Goal: Download file/media

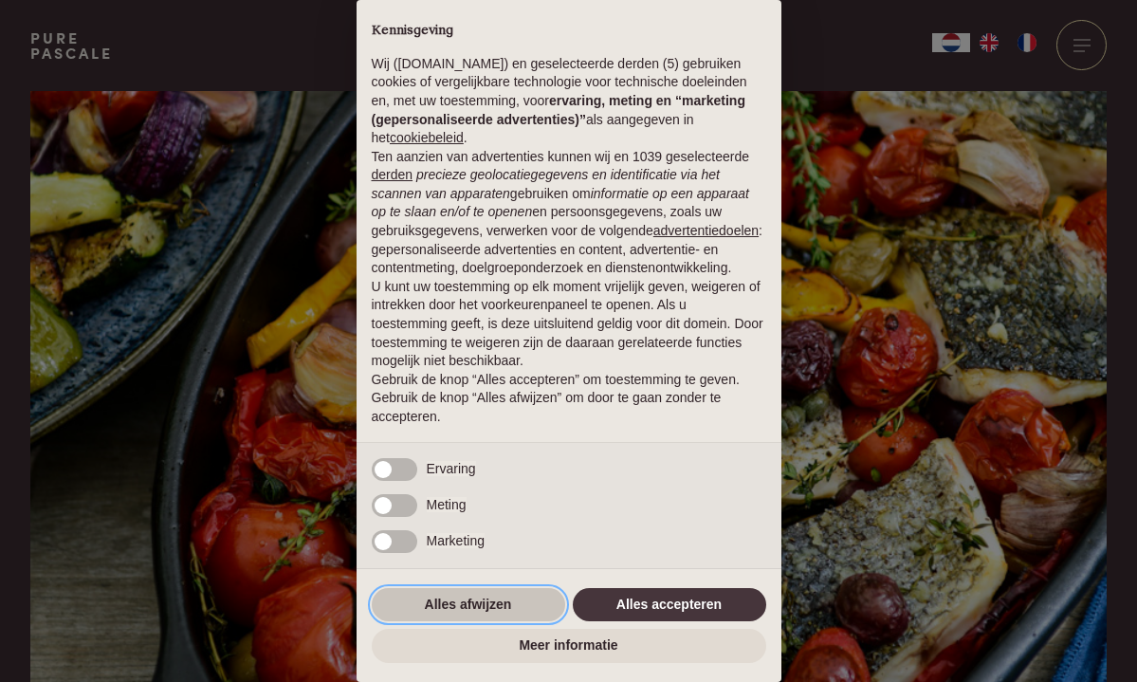
click at [424, 604] on button "Alles afwijzen" at bounding box center [468, 605] width 193 height 34
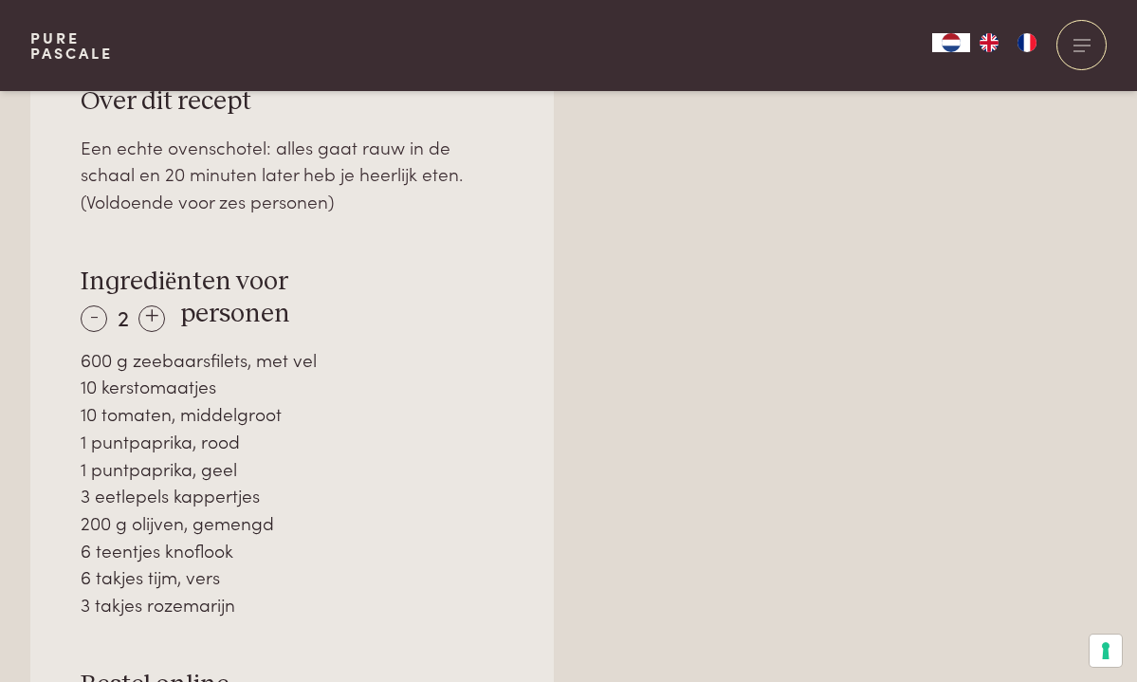
scroll to position [1338, 0]
click at [149, 306] on div "+" at bounding box center [151, 319] width 27 height 27
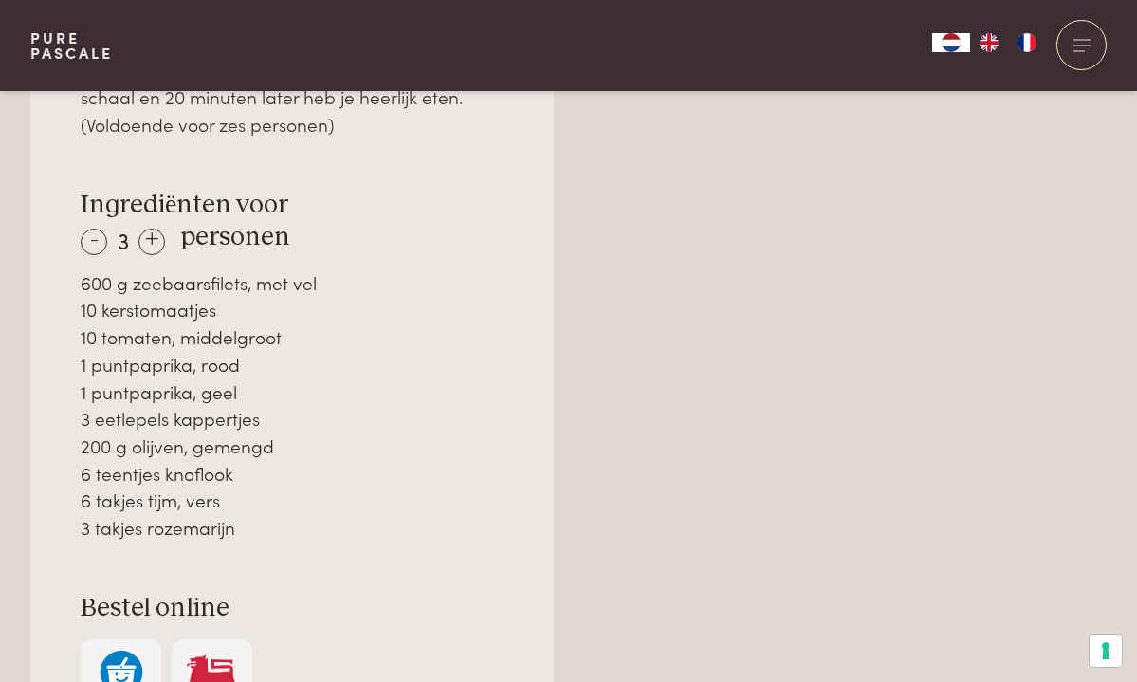
scroll to position [1420, 0]
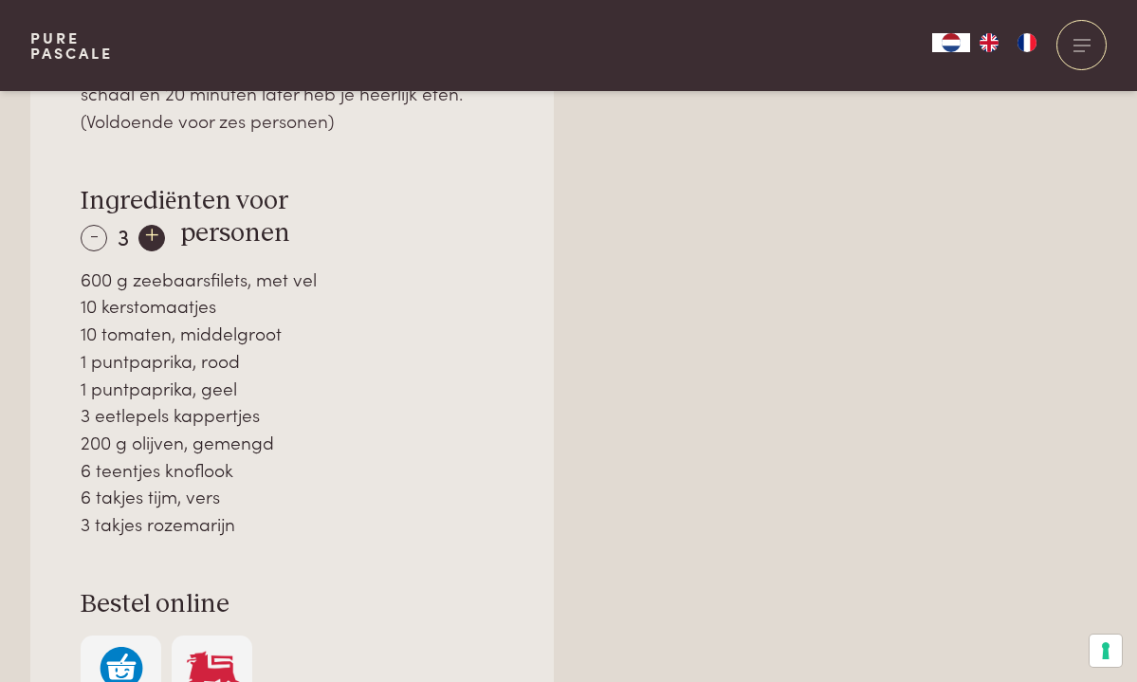
click at [152, 225] on div "+" at bounding box center [151, 238] width 27 height 27
click at [152, 225] on div "+" at bounding box center [152, 238] width 27 height 27
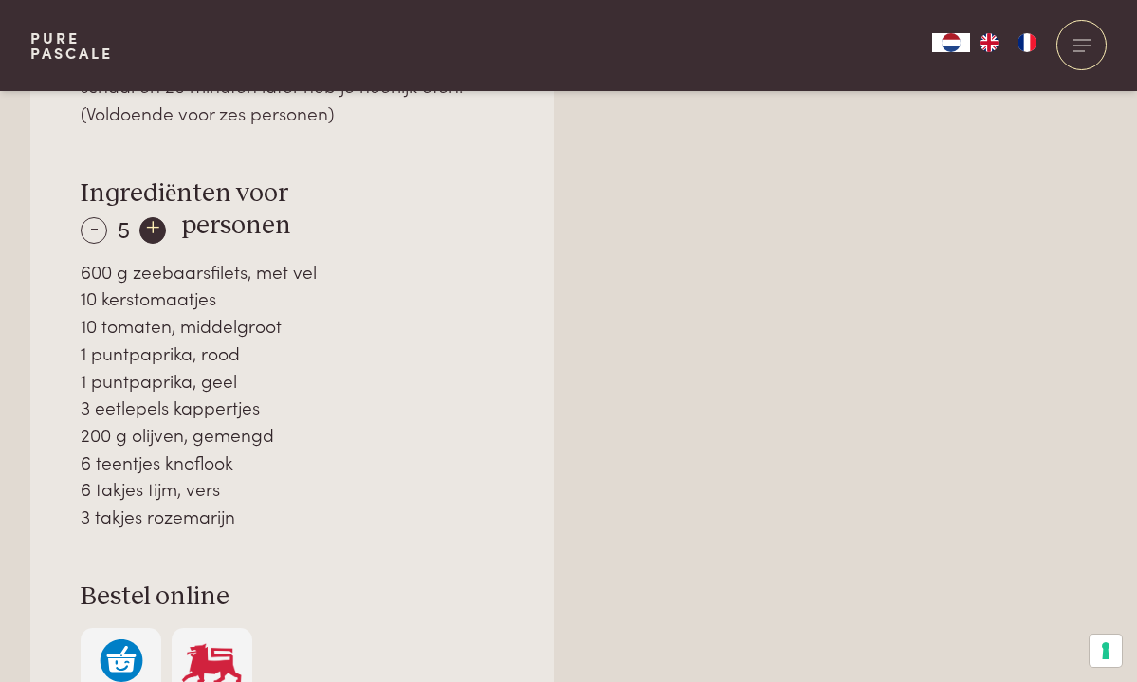
scroll to position [1422, 0]
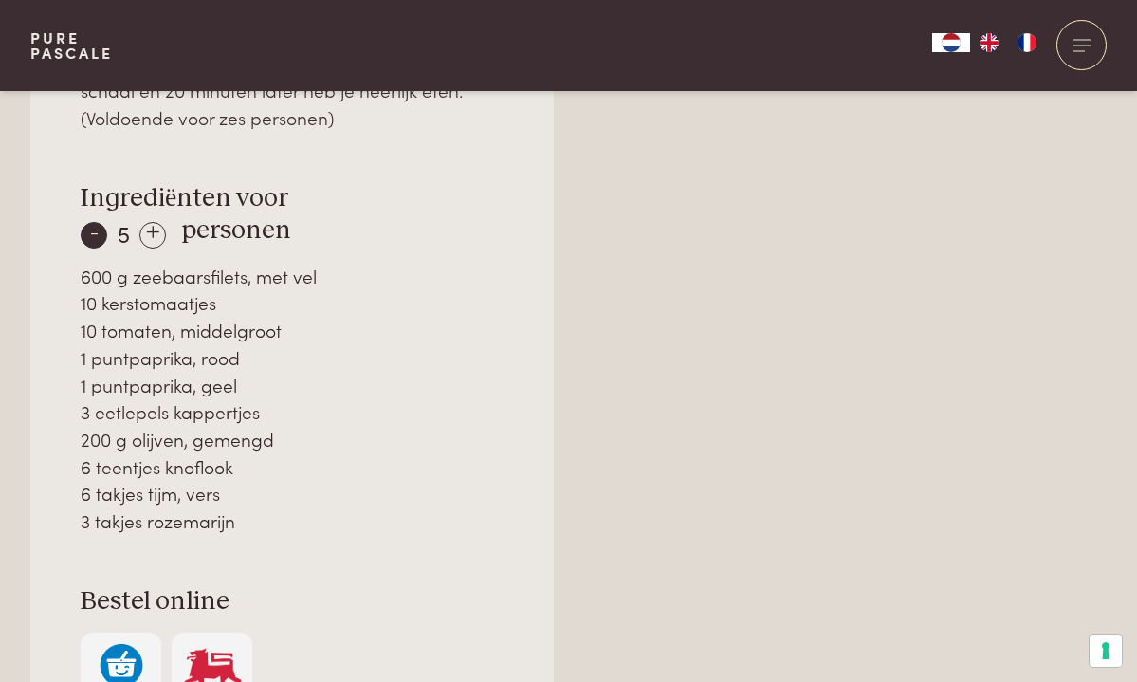
click at [82, 222] on div "-" at bounding box center [94, 235] width 27 height 27
click at [86, 225] on div "-" at bounding box center [94, 235] width 27 height 27
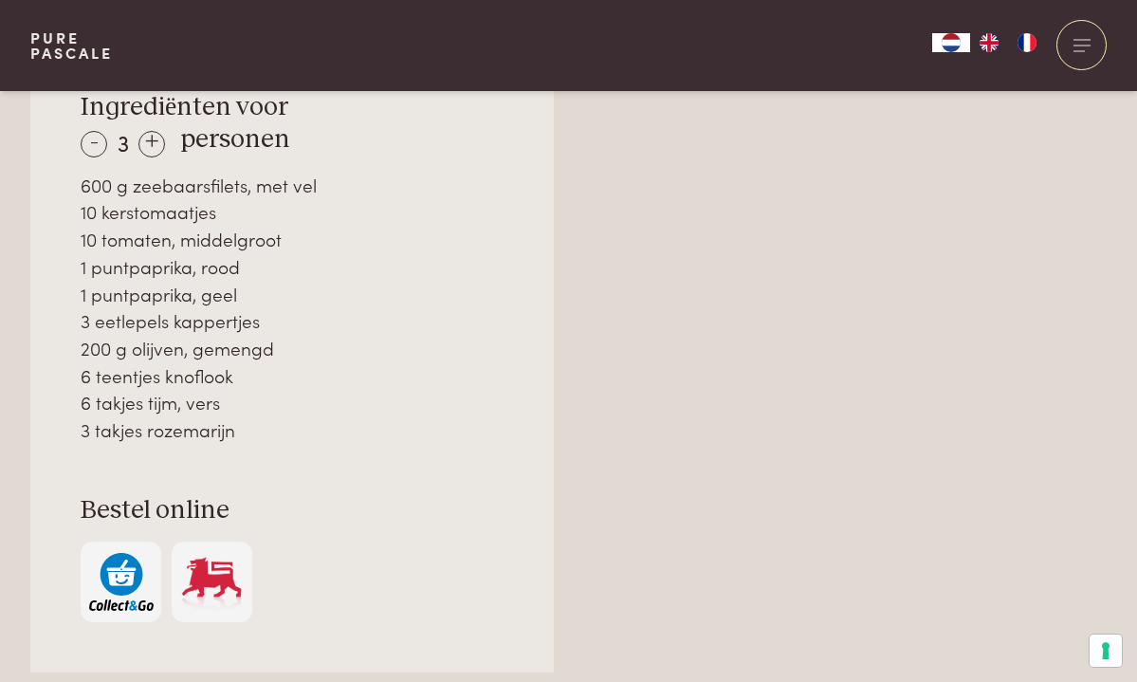
scroll to position [1510, 0]
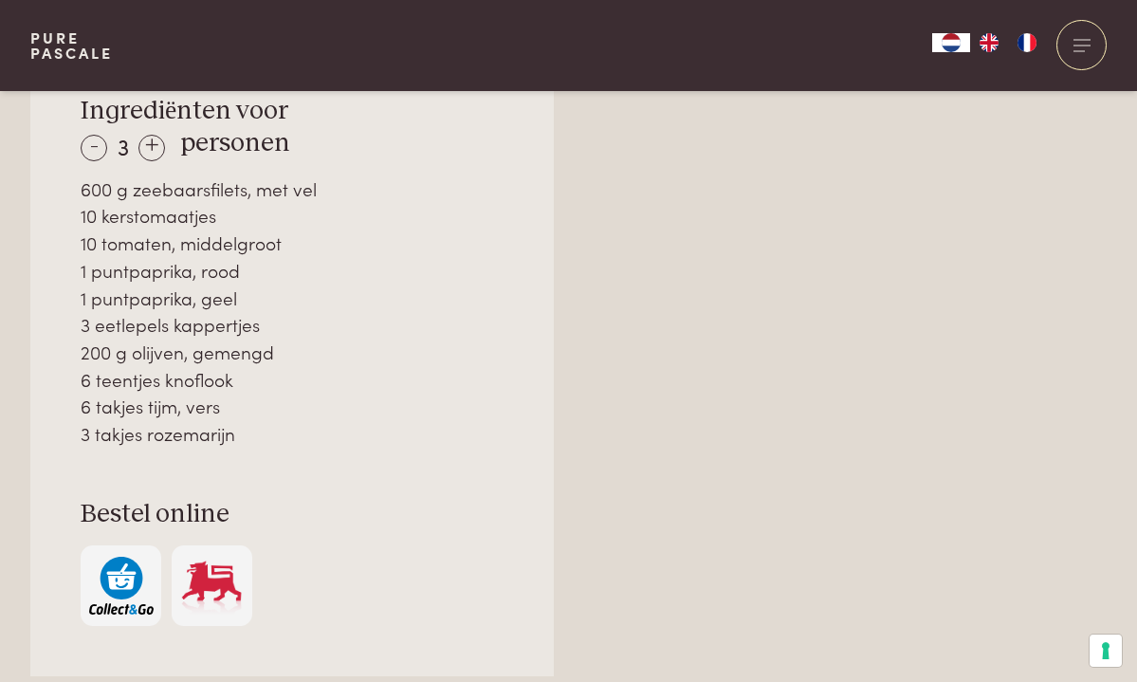
click at [126, 560] on img "button" at bounding box center [121, 586] width 64 height 58
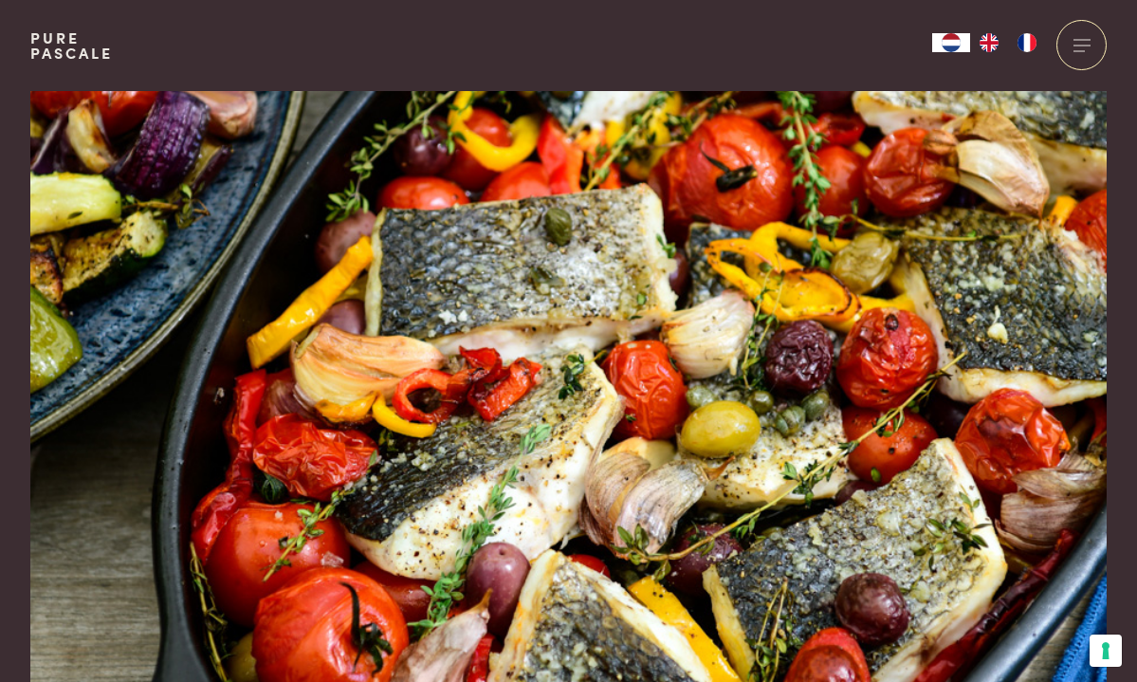
scroll to position [0, 0]
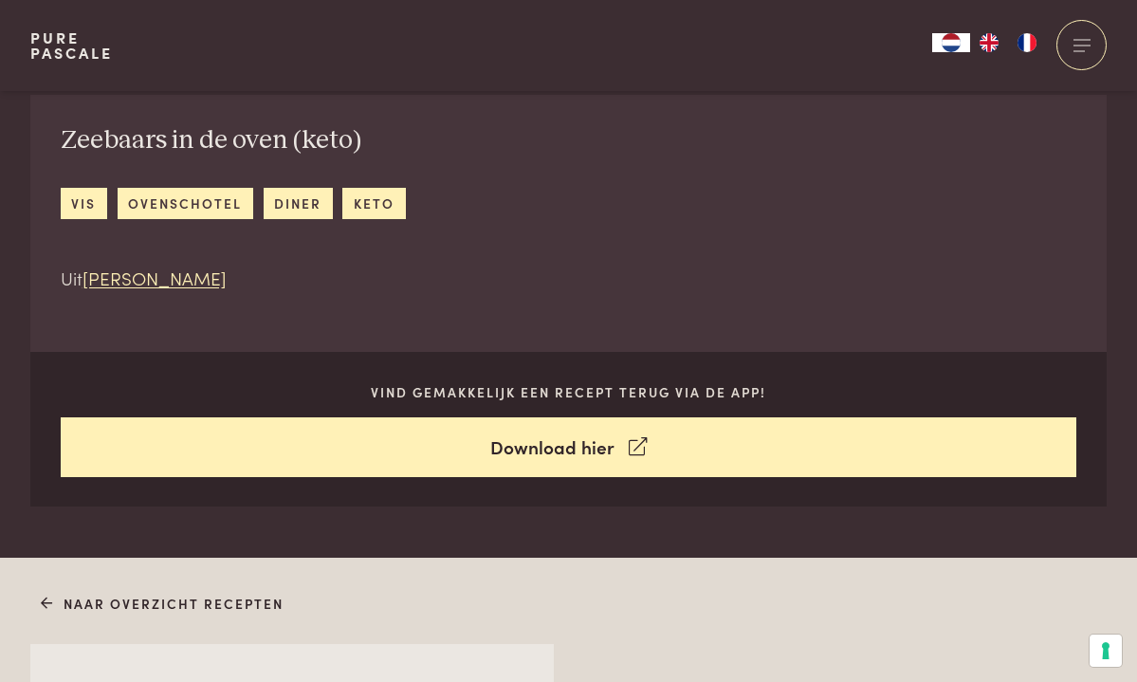
scroll to position [731, 0]
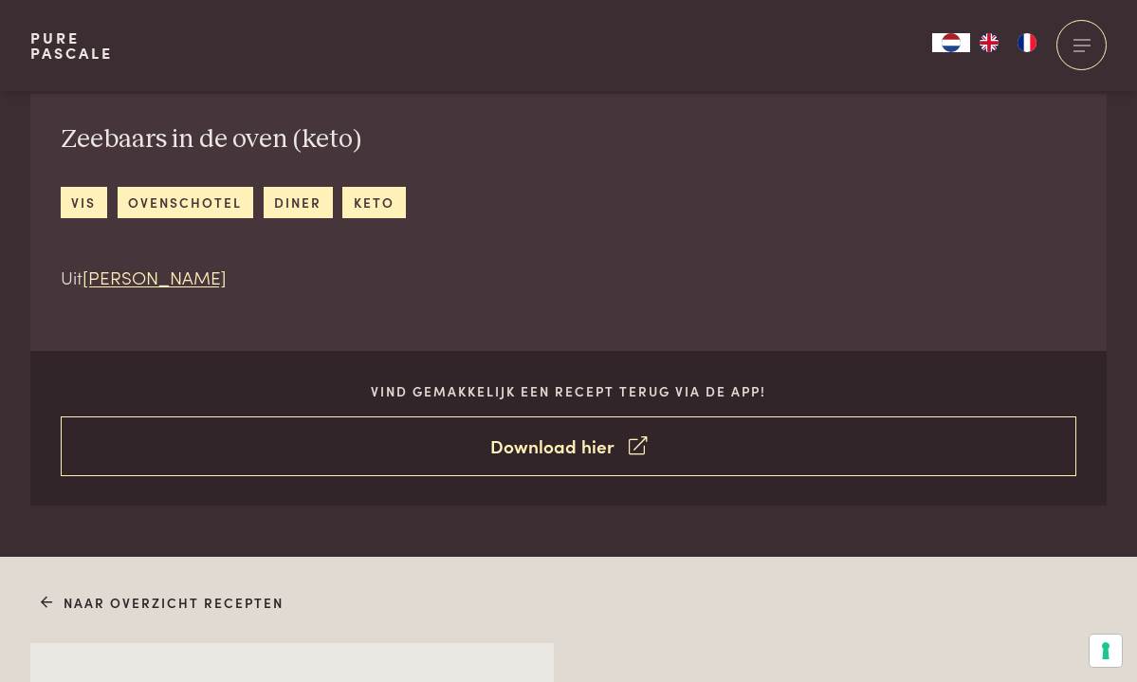
click at [508, 446] on link "Download hier" at bounding box center [569, 446] width 1017 height 60
